Goal: Task Accomplishment & Management: Manage account settings

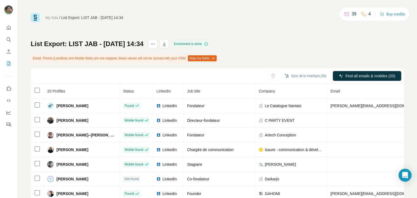
click at [53, 18] on link "My lists" at bounding box center [51, 17] width 13 height 4
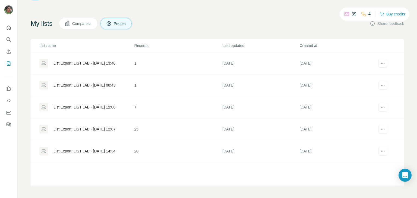
scroll to position [22, 0]
click at [102, 104] on div "List Export: LIST JAB - [DATE] 12:08" at bounding box center [84, 106] width 62 height 5
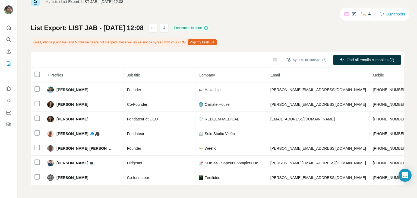
scroll to position [0, 60]
click at [369, 14] on p "4" at bounding box center [369, 14] width 2 height 7
click at [369, 20] on div "39 4 Buy credits" at bounding box center [375, 14] width 70 height 13
click at [368, 14] on p "4" at bounding box center [369, 14] width 2 height 7
click at [367, 20] on div "39 4 Buy credits" at bounding box center [375, 14] width 70 height 13
